Goal: Task Accomplishment & Management: Use online tool/utility

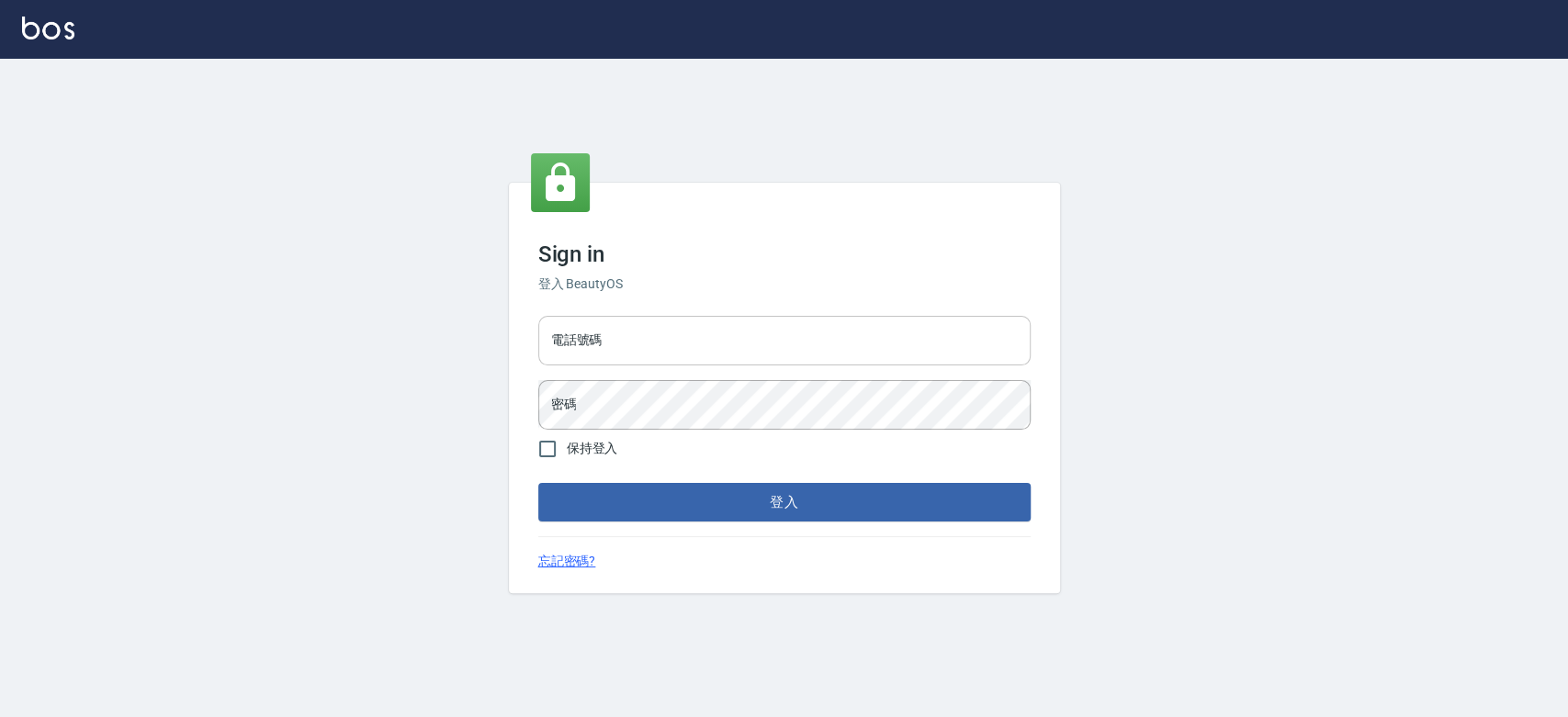
click at [727, 321] on input "電話號碼" at bounding box center [784, 341] width 493 height 50
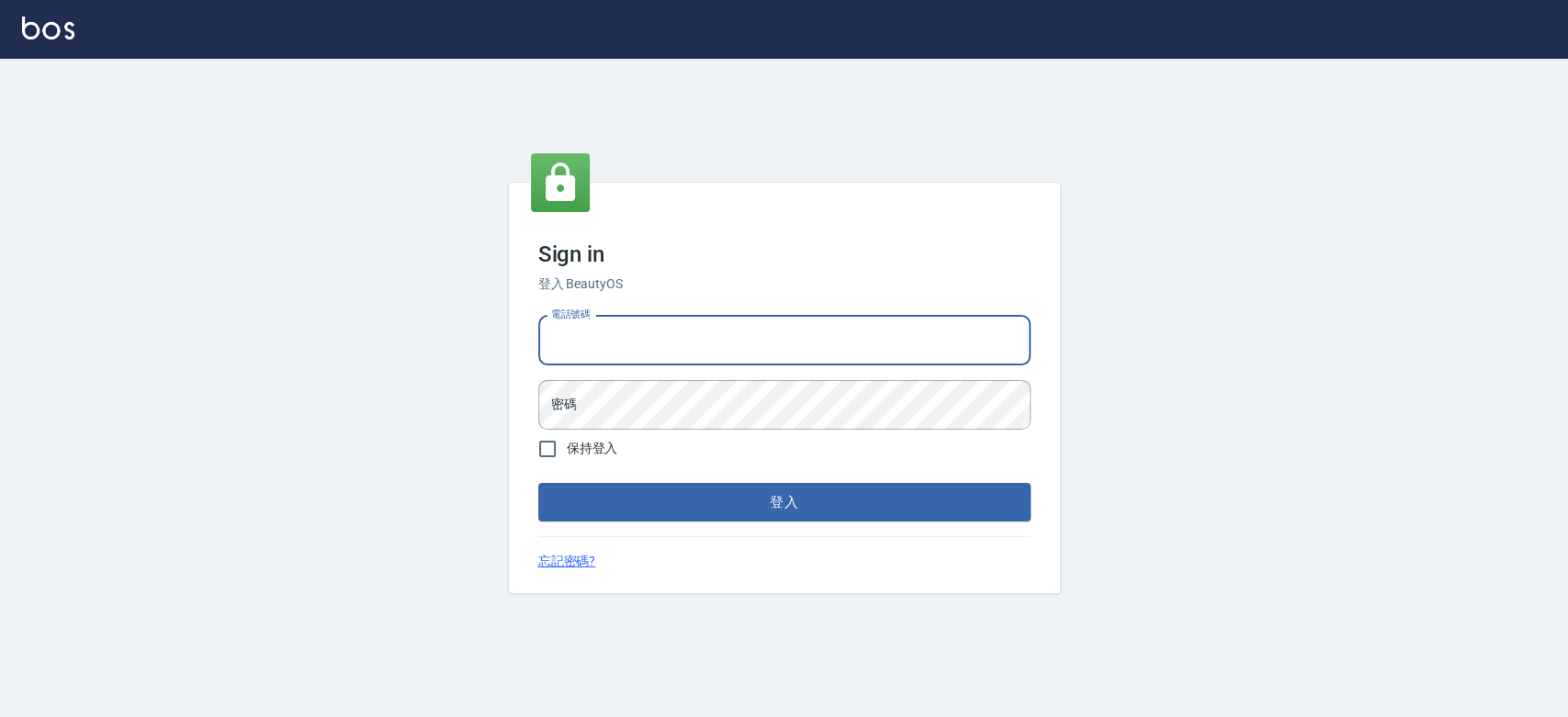
type input "0921342116"
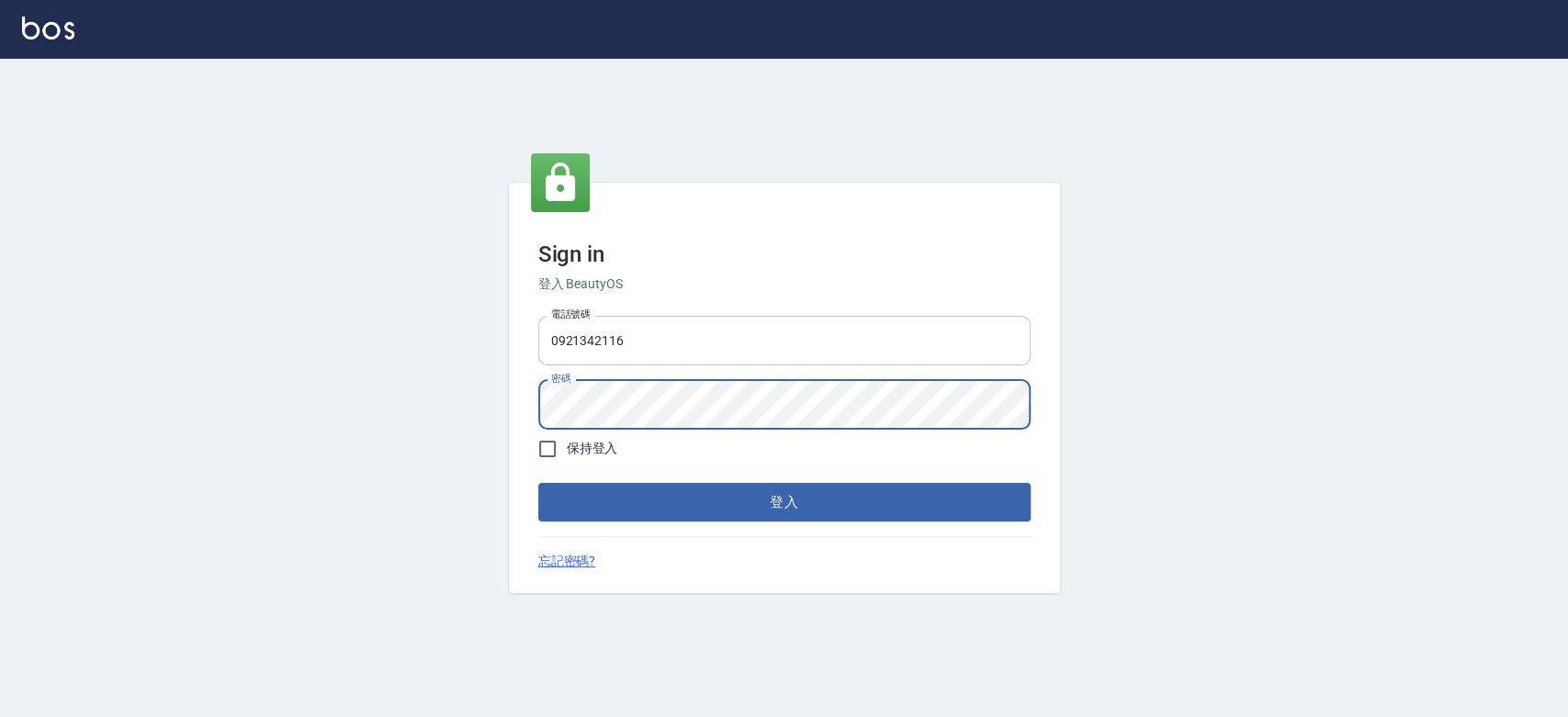
click at [539, 483] on button "登入" at bounding box center [784, 503] width 493 height 39
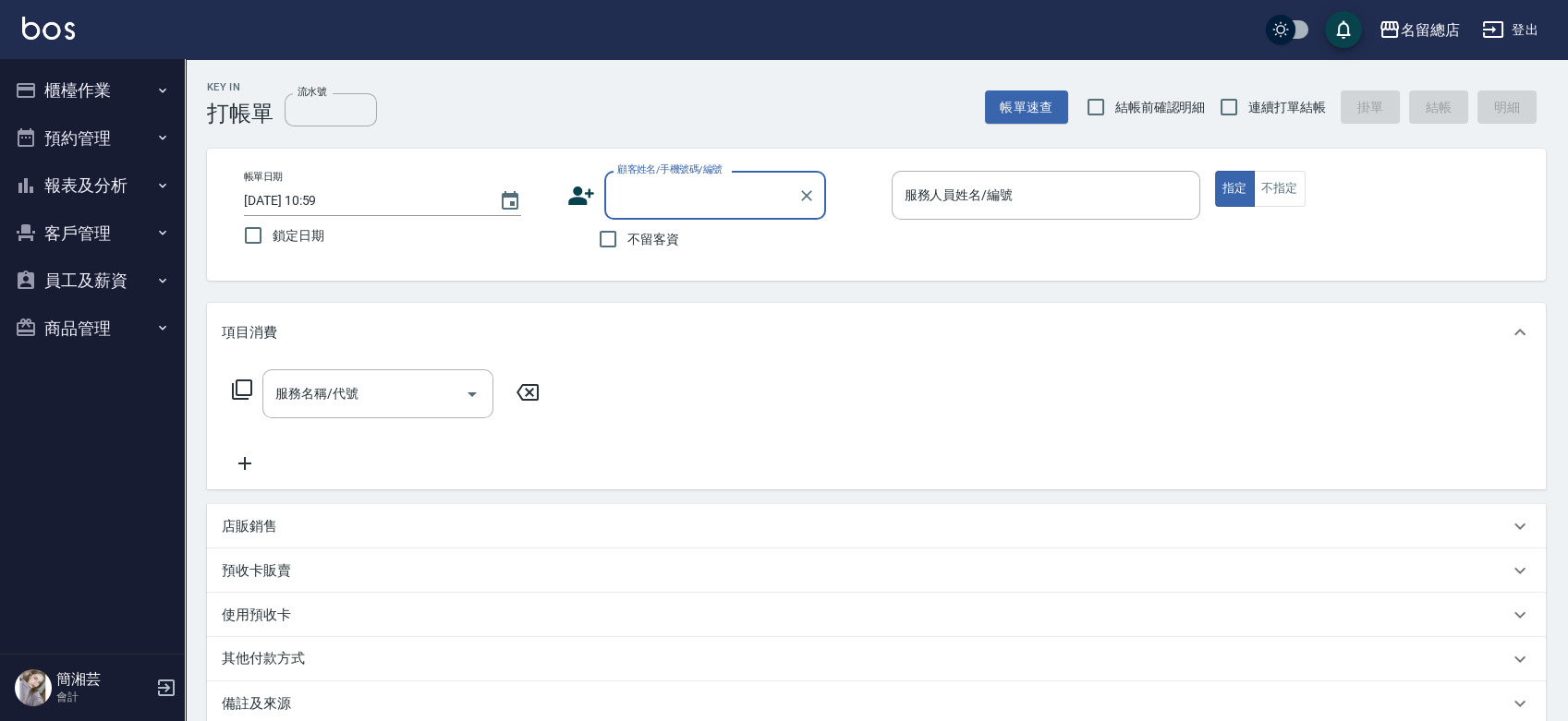
click at [1259, 101] on span "連續打單結帳" at bounding box center [1287, 107] width 78 height 19
click at [1248, 101] on input "連續打單結帳" at bounding box center [1229, 107] width 39 height 39
checkbox input "true"
click at [608, 229] on input "不留客資" at bounding box center [608, 239] width 39 height 39
checkbox input "true"
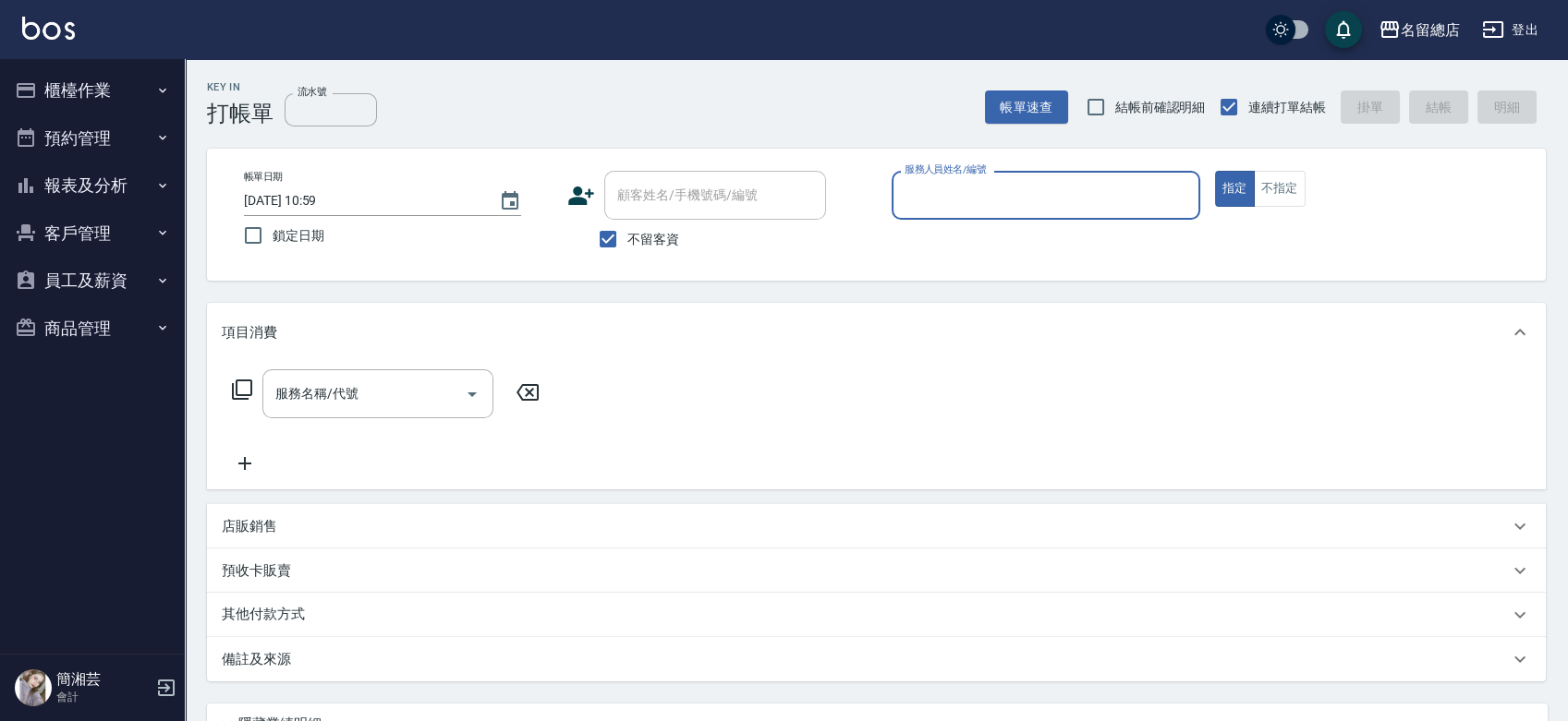
click at [70, 174] on button "報表及分析" at bounding box center [93, 186] width 170 height 48
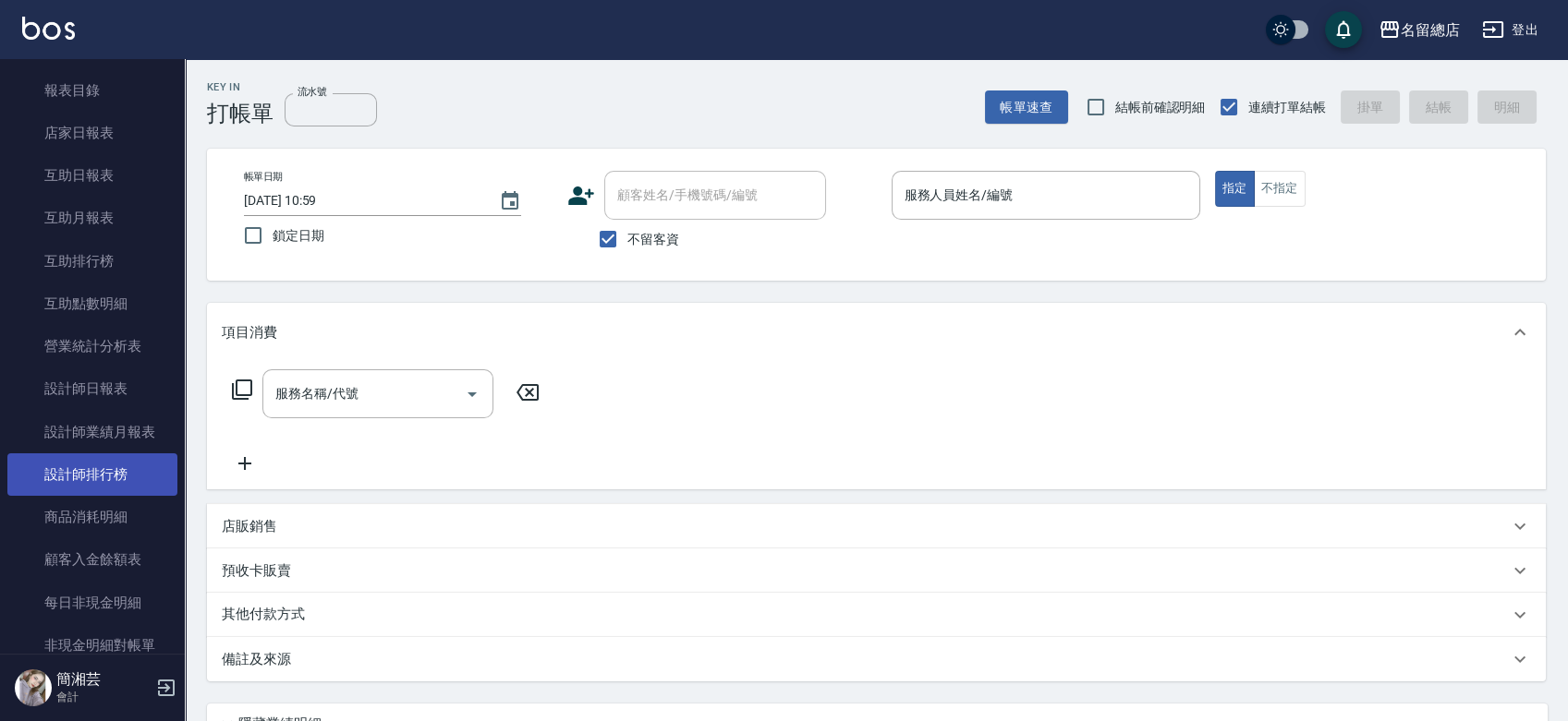
scroll to position [103, 0]
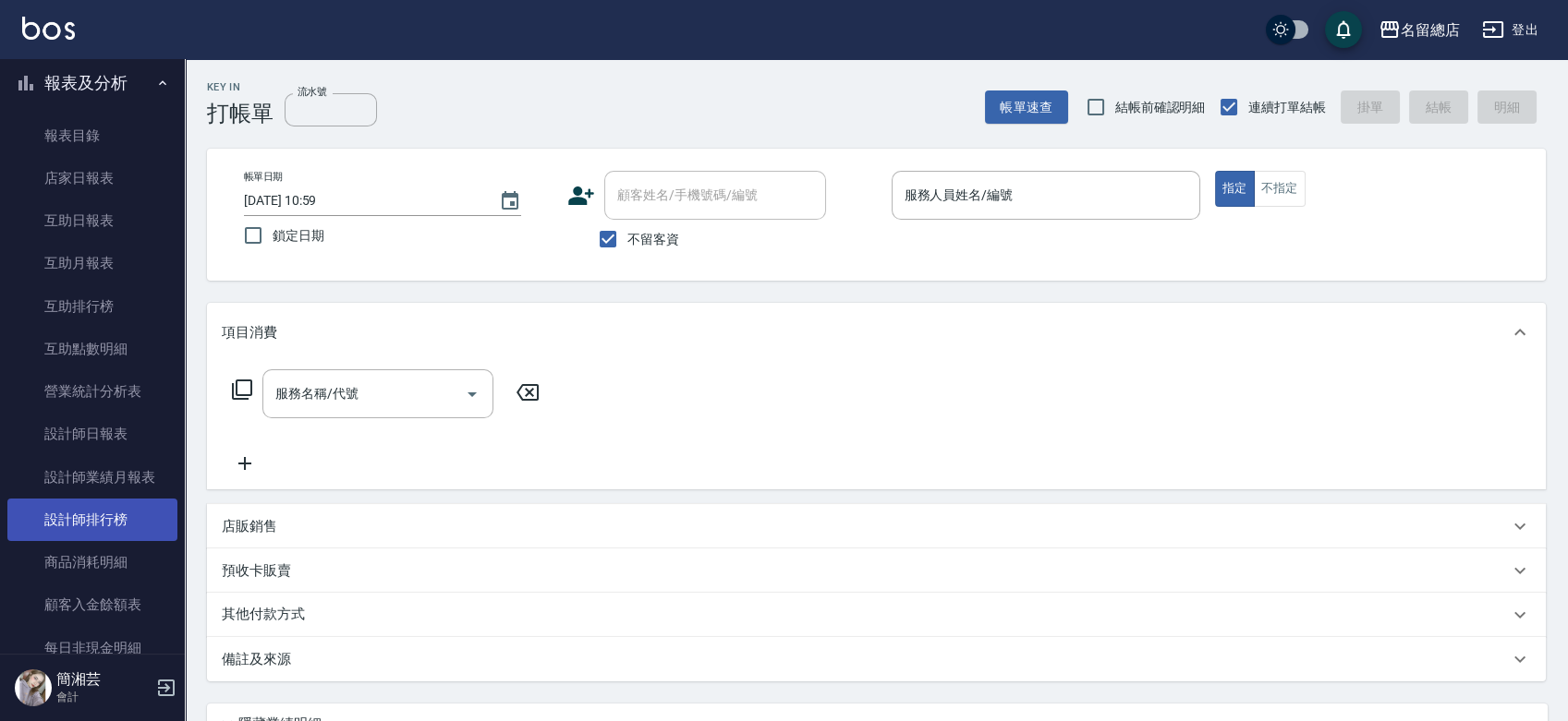
click at [100, 516] on link "設計師排行榜" at bounding box center [93, 520] width 170 height 43
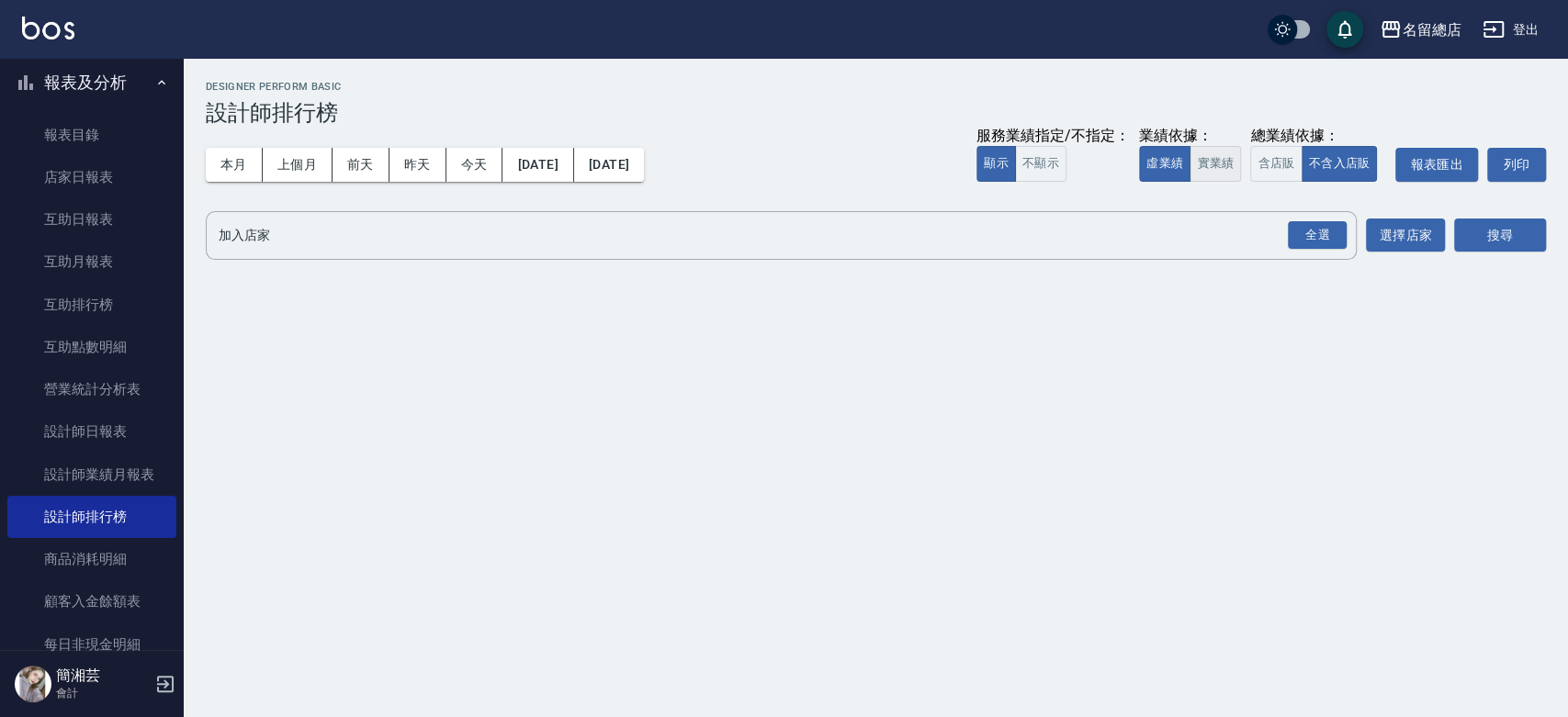
click at [1209, 153] on button "實業績" at bounding box center [1215, 164] width 52 height 36
click at [1330, 223] on div "全選" at bounding box center [1318, 235] width 59 height 29
click at [1468, 231] on button "搜尋" at bounding box center [1500, 236] width 92 height 34
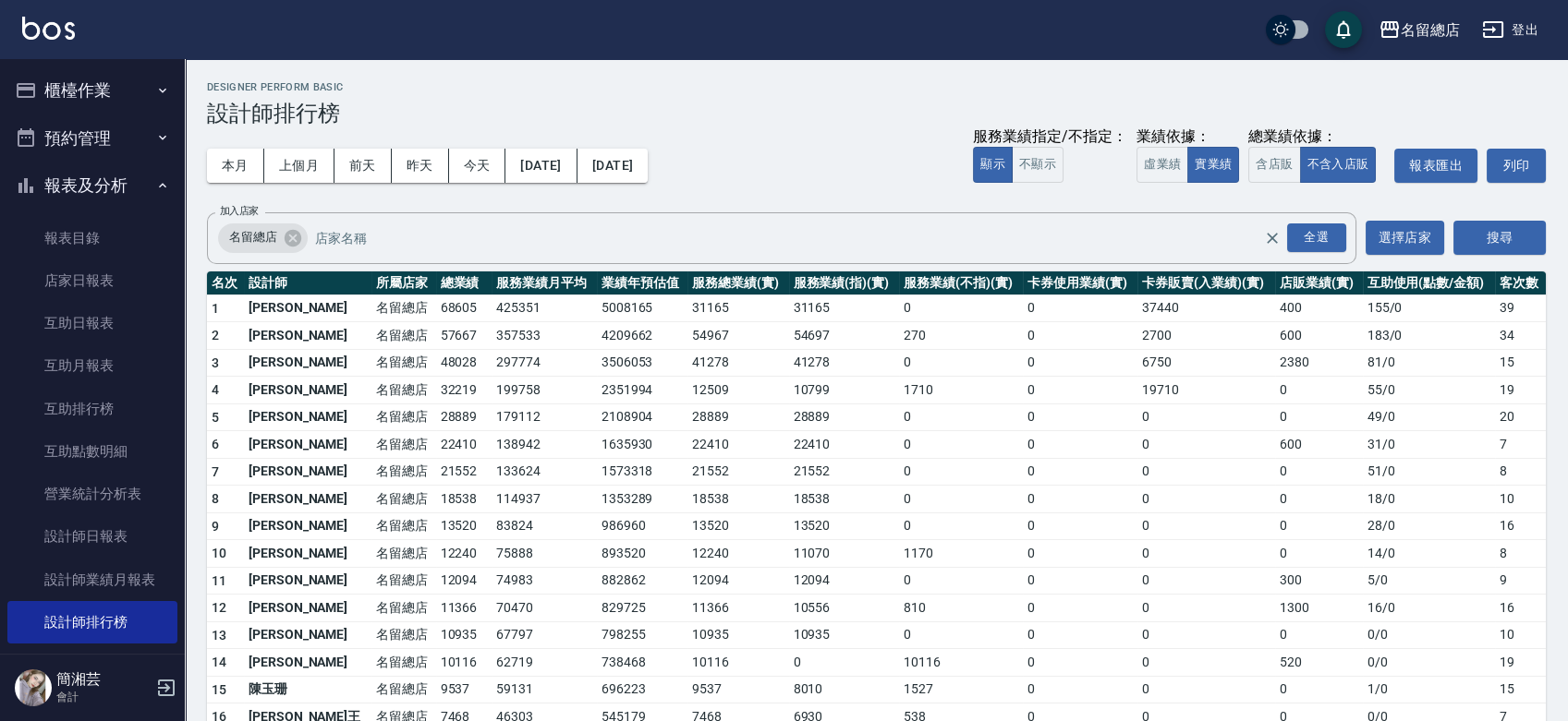
click at [62, 98] on button "櫃檯作業" at bounding box center [93, 91] width 170 height 48
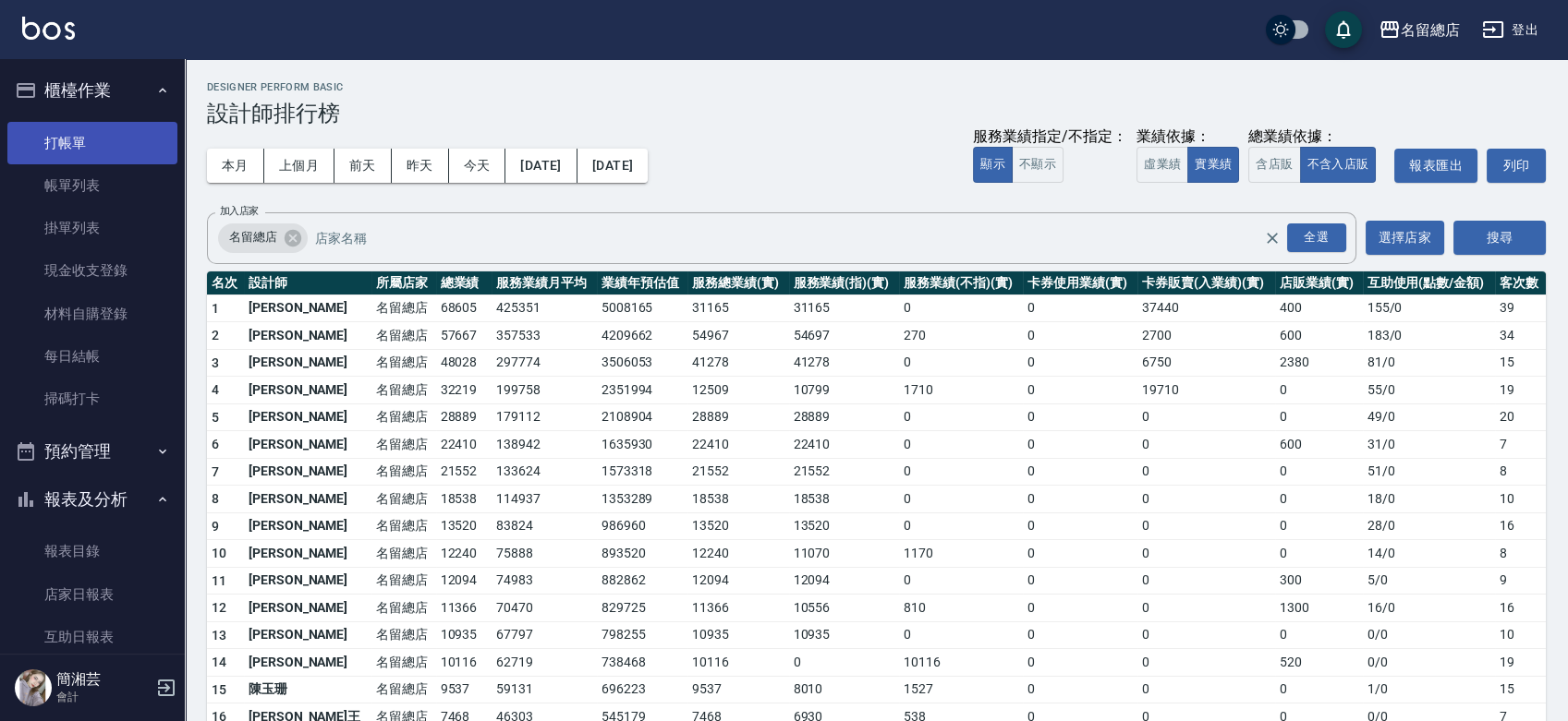
click at [69, 141] on link "打帳單" at bounding box center [93, 143] width 170 height 43
